Goal: Task Accomplishment & Management: Use online tool/utility

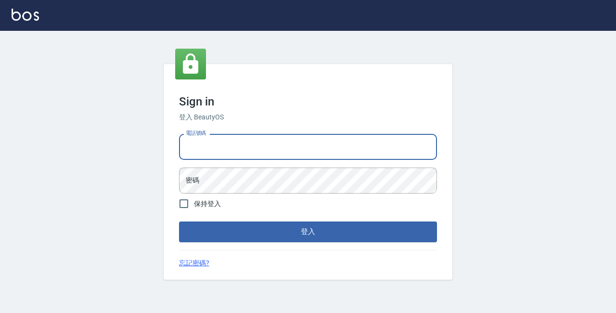
click at [263, 143] on input "電話號碼" at bounding box center [308, 147] width 258 height 26
type input "89729295"
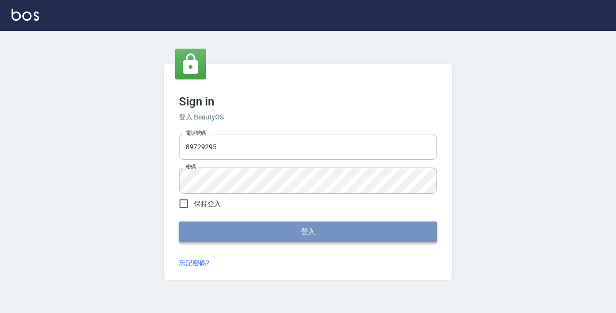
click at [275, 225] on button "登入" at bounding box center [308, 231] width 258 height 20
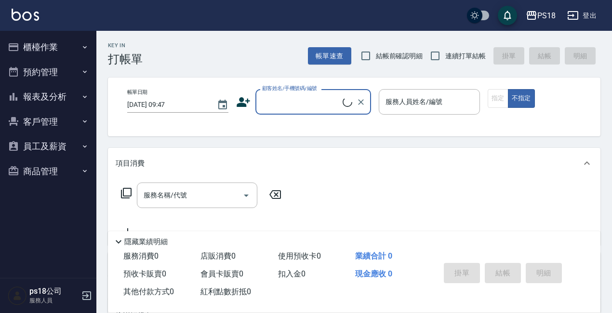
click at [30, 45] on button "櫃檯作業" at bounding box center [48, 47] width 89 height 25
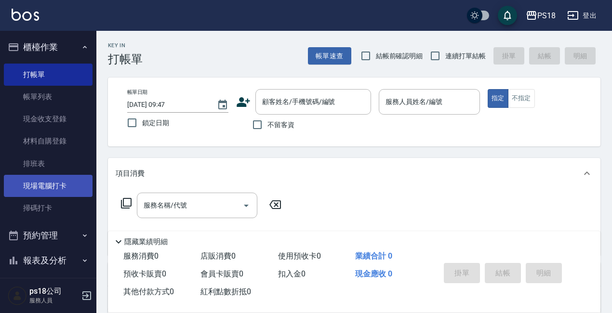
click at [52, 183] on link "現場電腦打卡" at bounding box center [48, 186] width 89 height 22
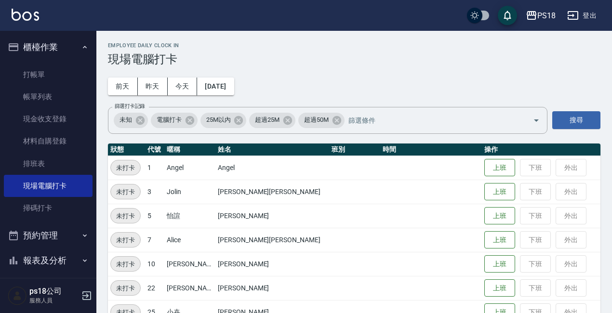
click at [399, 52] on div "Employee Daily Clock In 現場電腦打卡" at bounding box center [354, 54] width 492 height 24
